Goal: Task Accomplishment & Management: Use online tool/utility

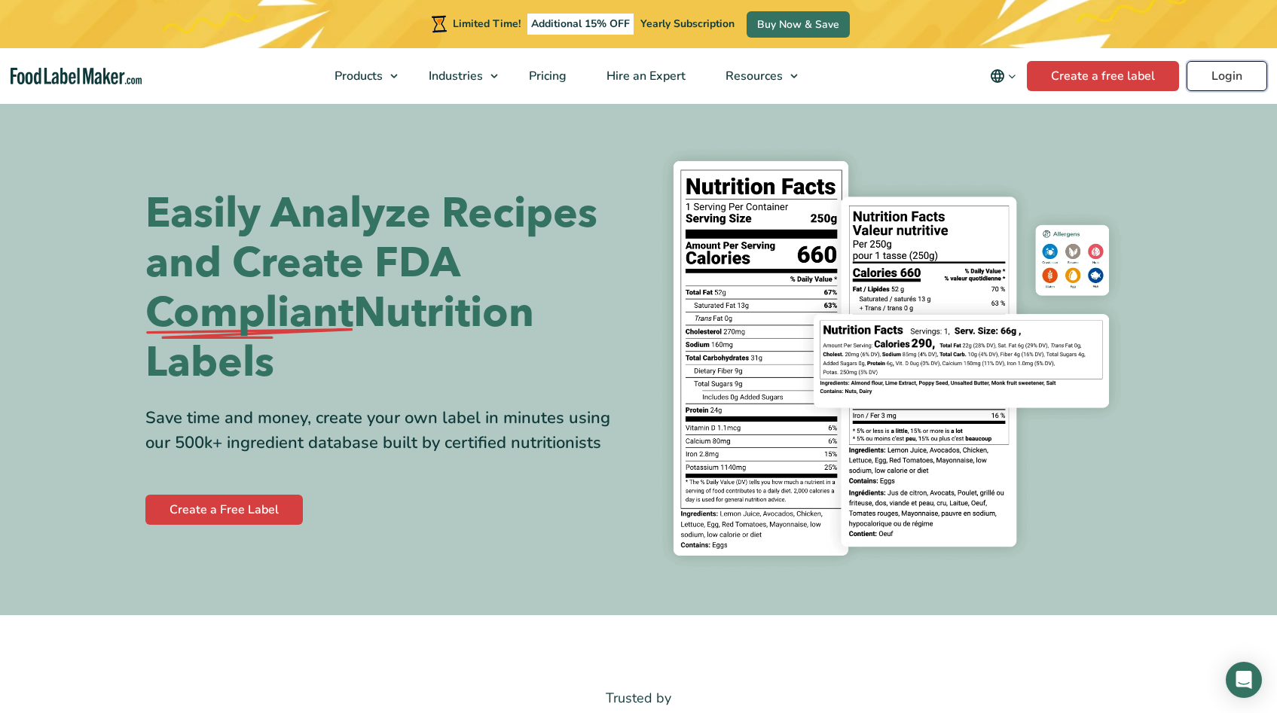
click at [1234, 77] on link "Login" at bounding box center [1227, 76] width 81 height 30
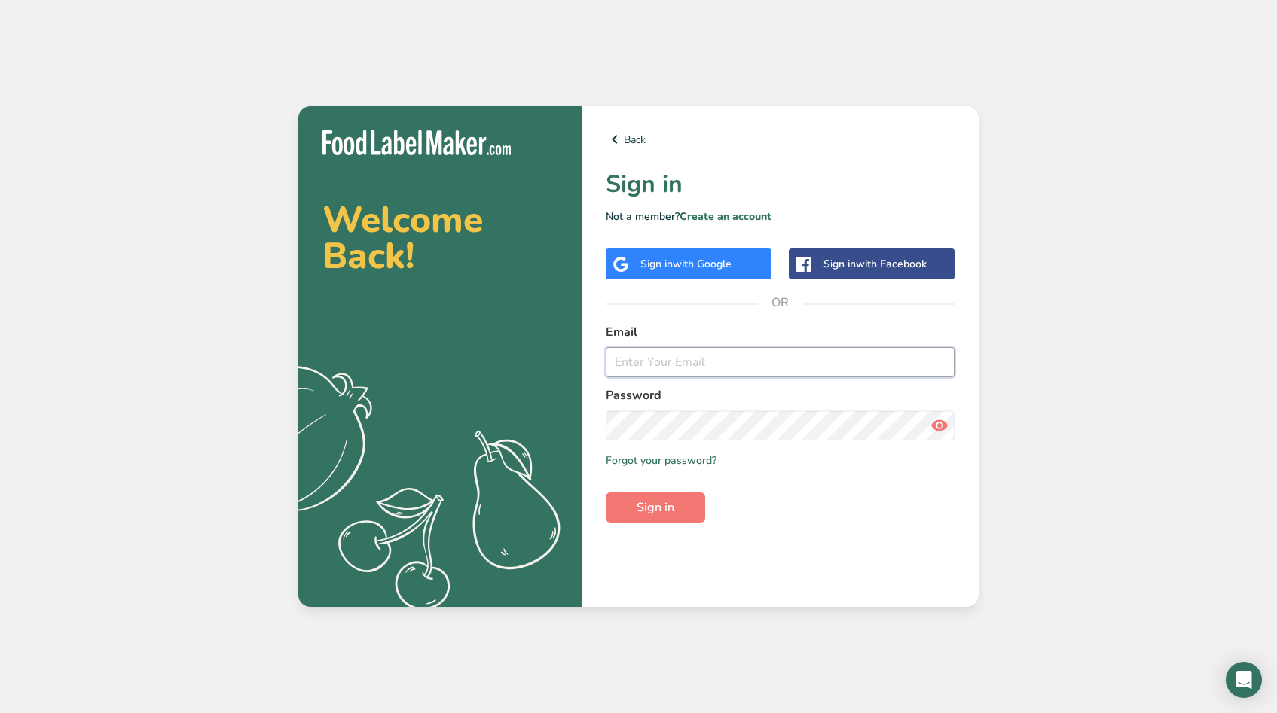
click at [652, 366] on input "email" at bounding box center [780, 362] width 349 height 30
type input "[EMAIL_ADDRESS][DOMAIN_NAME]"
click at [628, 512] on button "Sign in" at bounding box center [655, 508] width 99 height 30
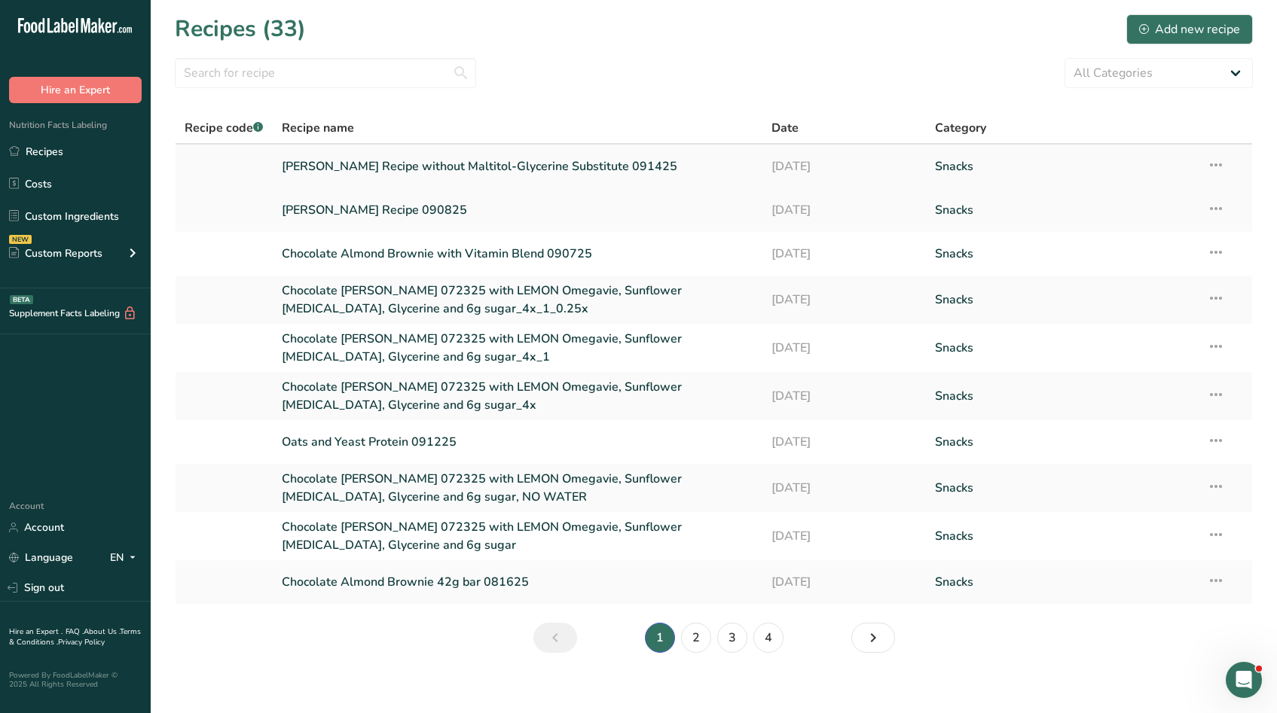
click at [532, 162] on link "[PERSON_NAME] Recipe without Maltitol-Glycerine Substitute 091425" at bounding box center [518, 167] width 472 height 32
click at [420, 204] on link "[PERSON_NAME] Recipe 090825" at bounding box center [518, 210] width 472 height 32
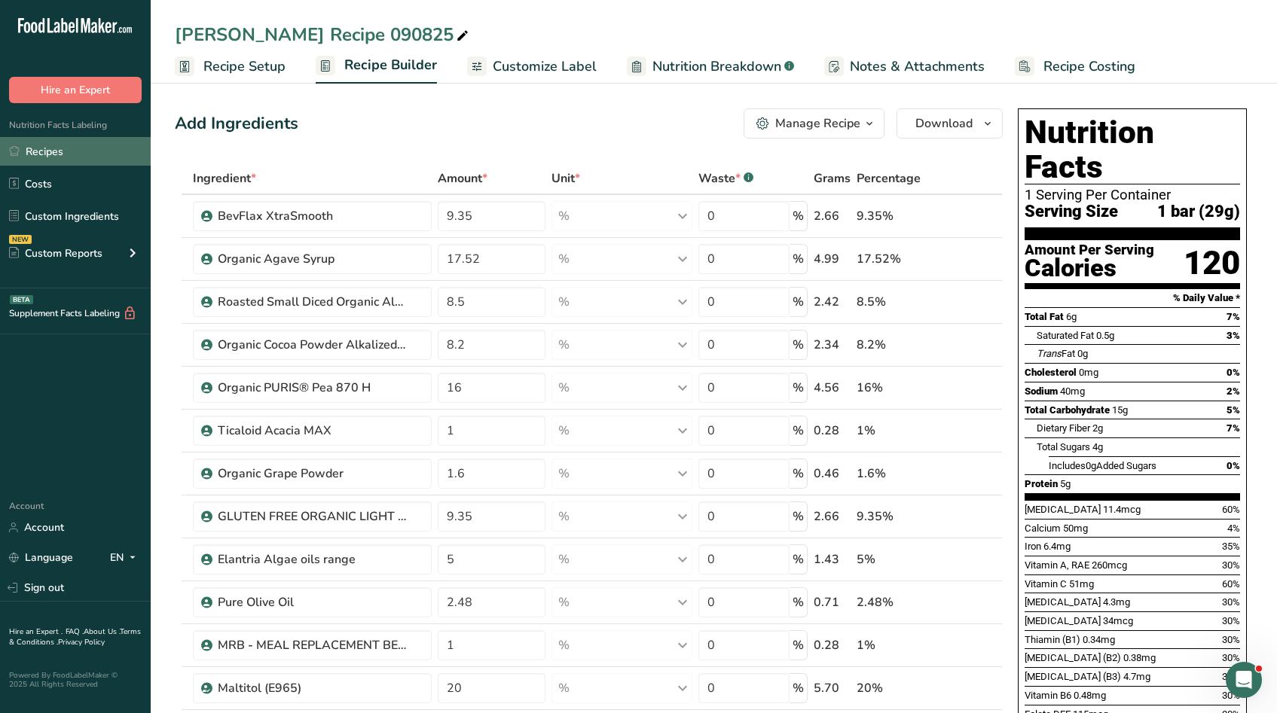
click at [38, 148] on link "Recipes" at bounding box center [75, 151] width 151 height 29
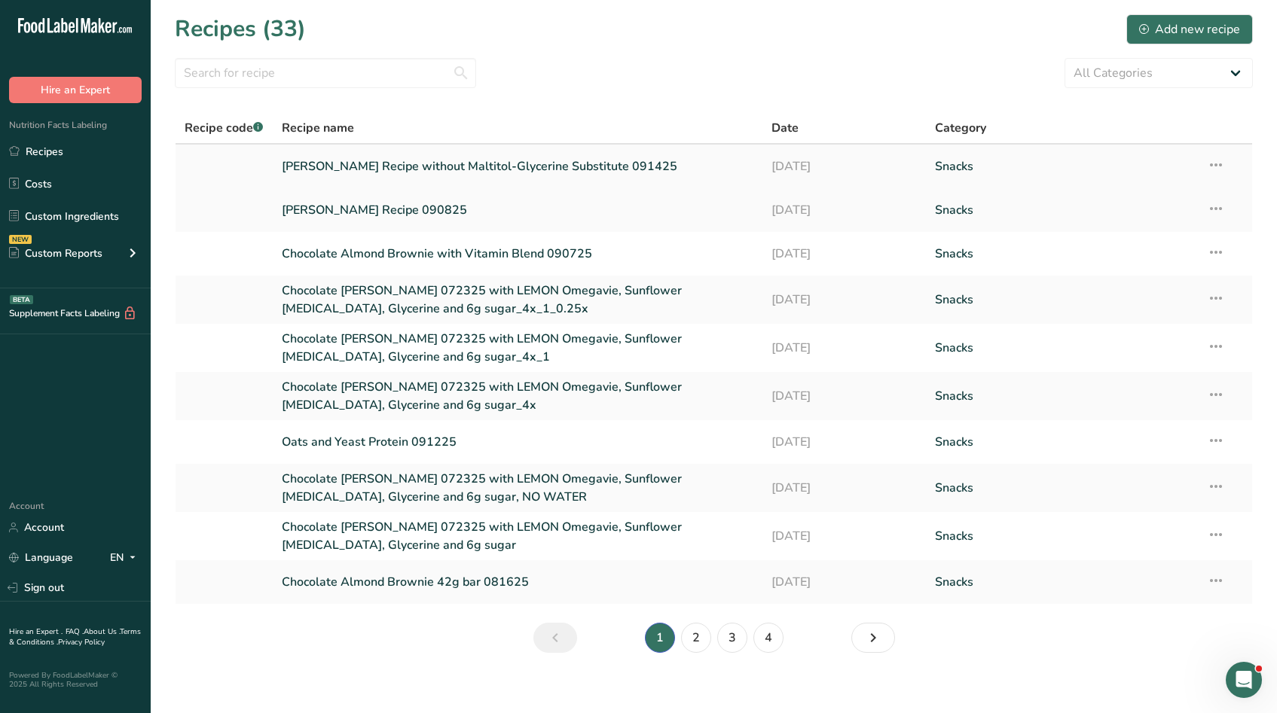
click at [503, 169] on link "Thomas Recipe without Maltitol-Glycerine Substitute 091425" at bounding box center [518, 167] width 472 height 32
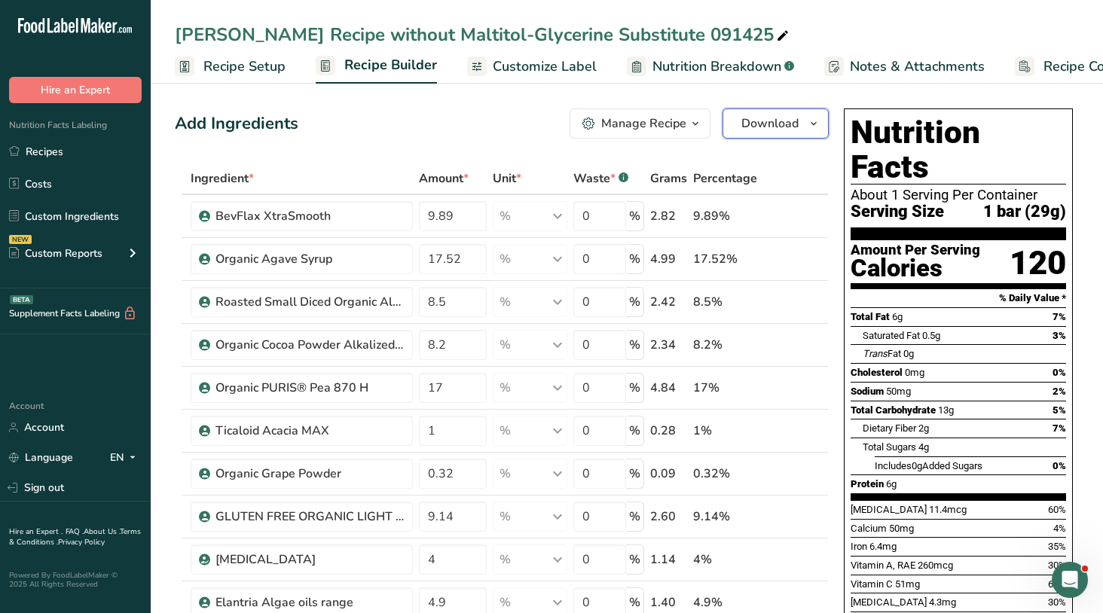
click at [818, 127] on icon "button" at bounding box center [814, 124] width 12 height 19
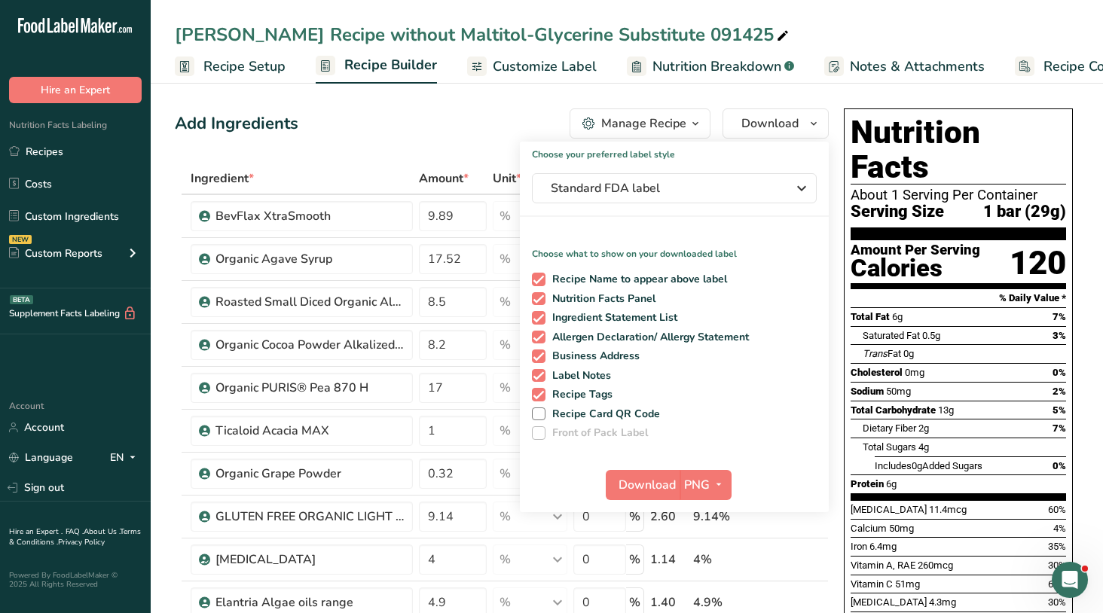
click at [454, 126] on div "Add Ingredients Manage Recipe Delete Recipe Duplicate Recipe Scale Recipe Save …" at bounding box center [502, 123] width 654 height 30
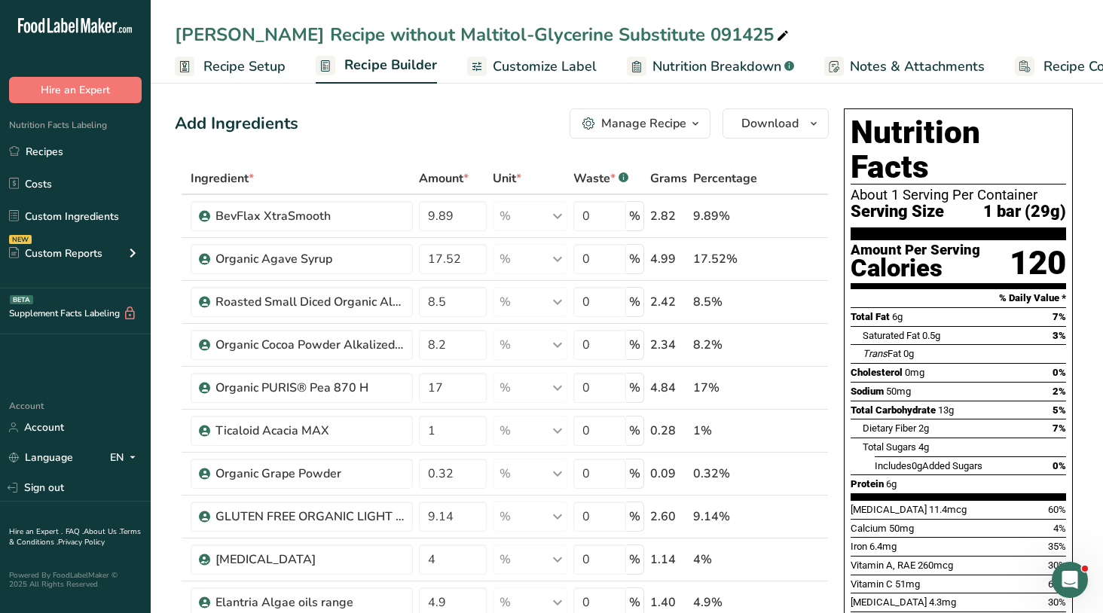
click at [702, 125] on span "button" at bounding box center [695, 124] width 18 height 18
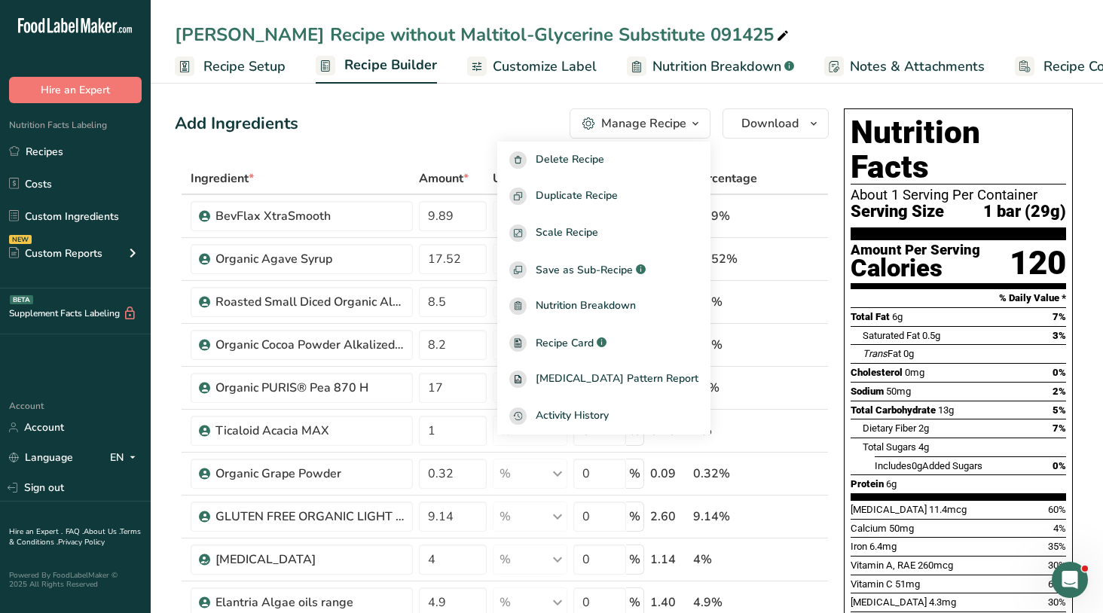
click at [454, 128] on div "Add Ingredients Manage Recipe Delete Recipe Duplicate Recipe Scale Recipe Save …" at bounding box center [502, 123] width 654 height 30
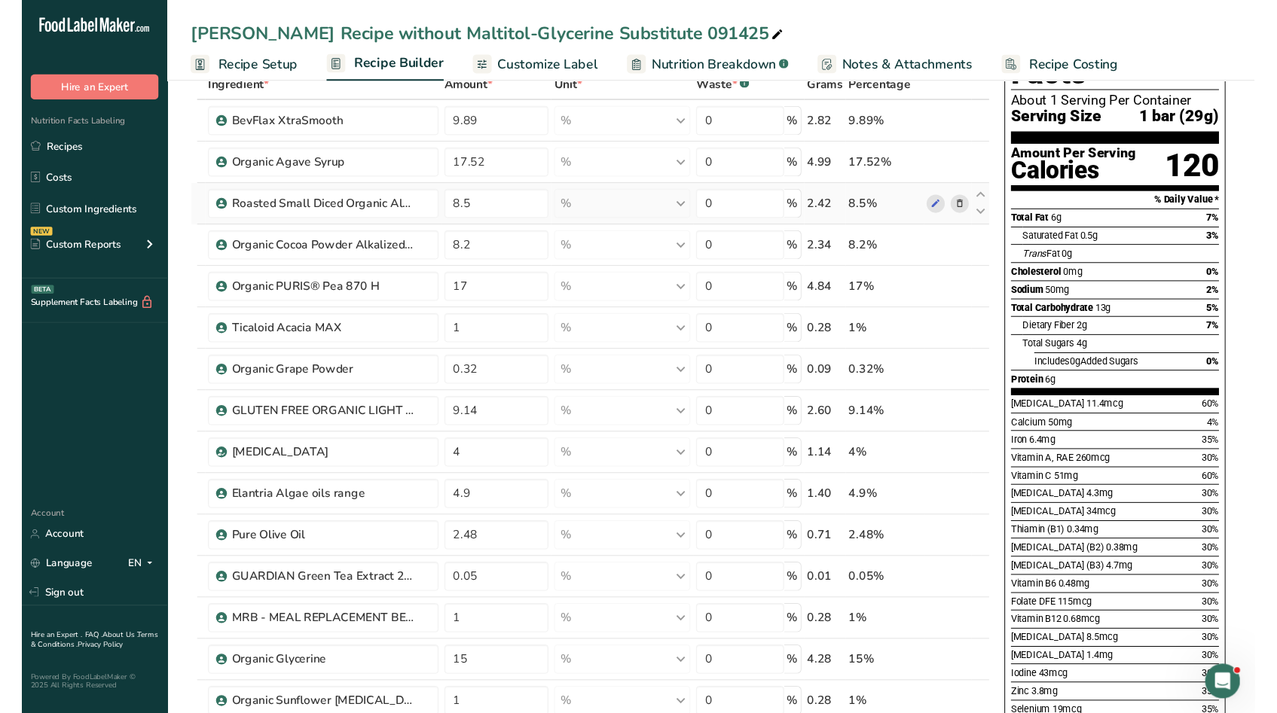
scroll to position [91, 0]
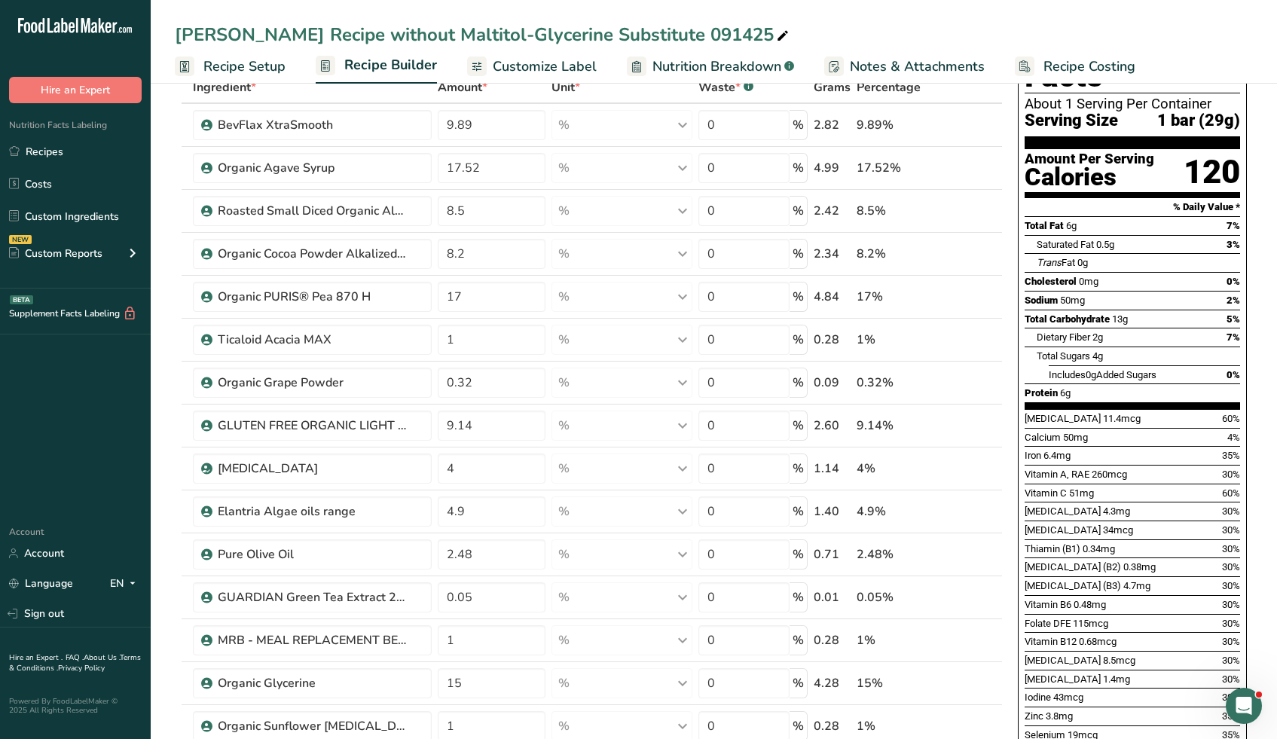
click at [1127, 1] on div "Thomas Recipe without Maltitol-Glycerine Substitute 091425 Recipe Setup Recipe …" at bounding box center [714, 42] width 1126 height 84
click at [1126, 11] on div "Thomas Recipe without Maltitol-Glycerine Substitute 091425 Recipe Setup Recipe …" at bounding box center [714, 42] width 1126 height 84
click at [1011, 1] on div "Thomas Recipe without Maltitol-Glycerine Substitute 091425 Recipe Setup Recipe …" at bounding box center [714, 42] width 1126 height 84
click at [1242, 37] on div "Thomas Recipe without Maltitol-Glycerine Substitute 091425" at bounding box center [714, 34] width 1126 height 27
